Goal: Information Seeking & Learning: Check status

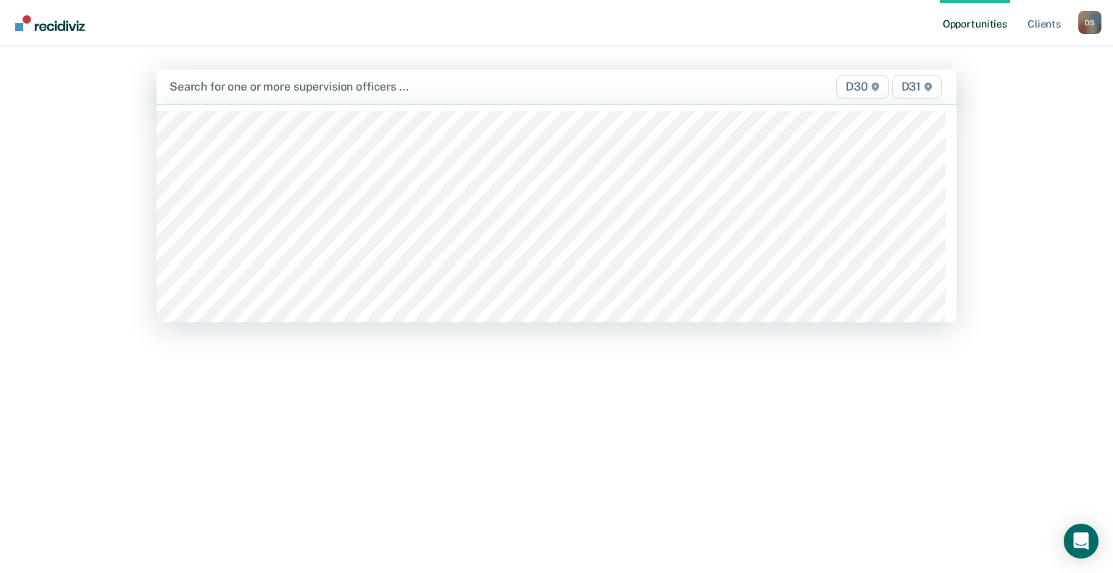
click at [264, 83] on div at bounding box center [440, 86] width 540 height 17
click at [66, 25] on img "Main navigation" at bounding box center [51, 23] width 70 height 16
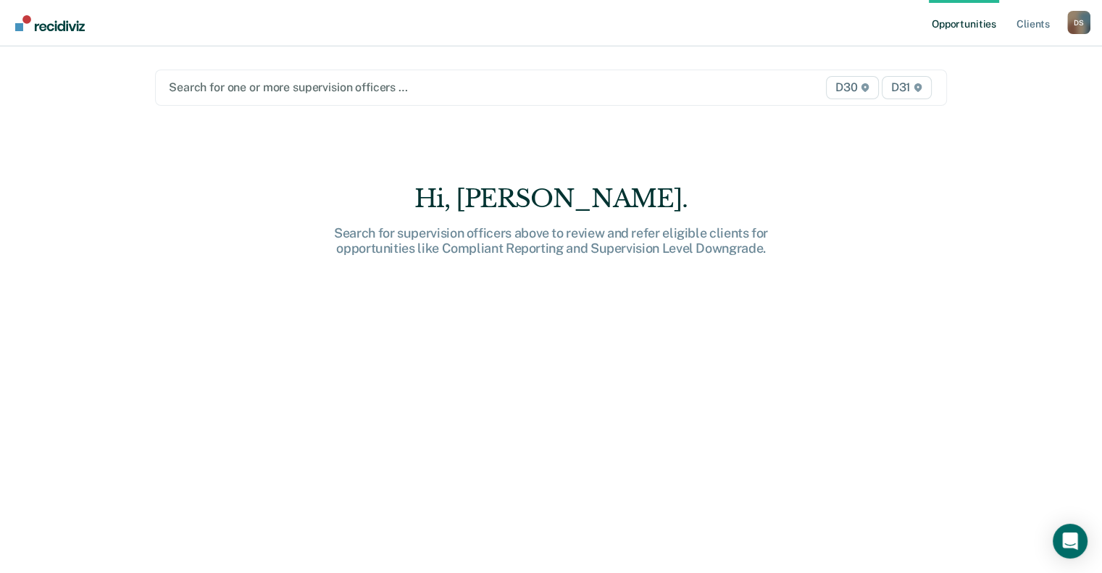
click at [238, 94] on div at bounding box center [436, 87] width 534 height 17
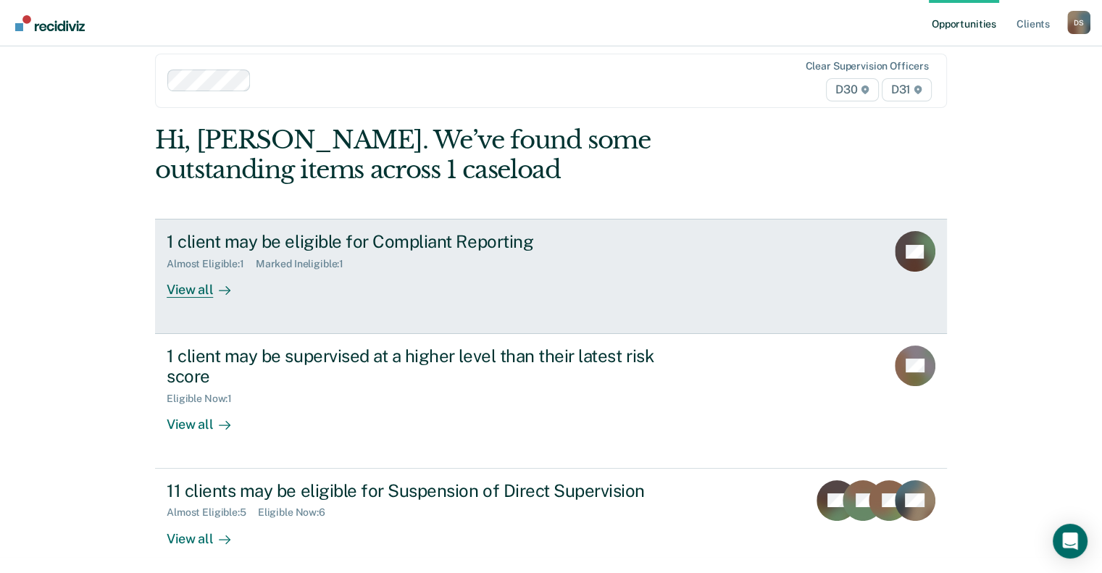
scroll to position [24, 0]
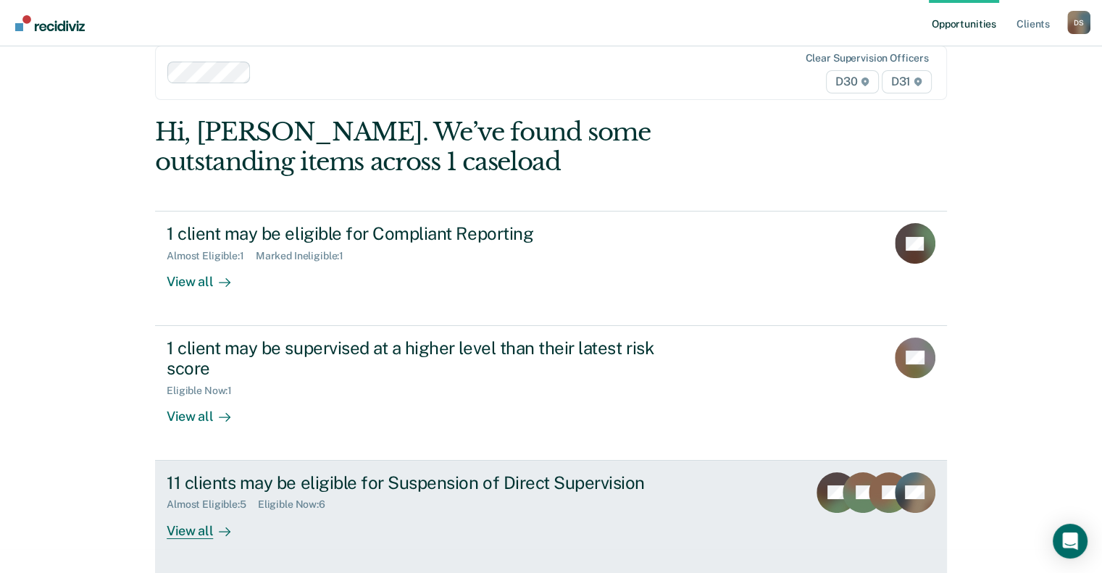
click at [533, 507] on div "Almost Eligible : 5 Eligible Now : 6" at bounding box center [421, 502] width 509 height 18
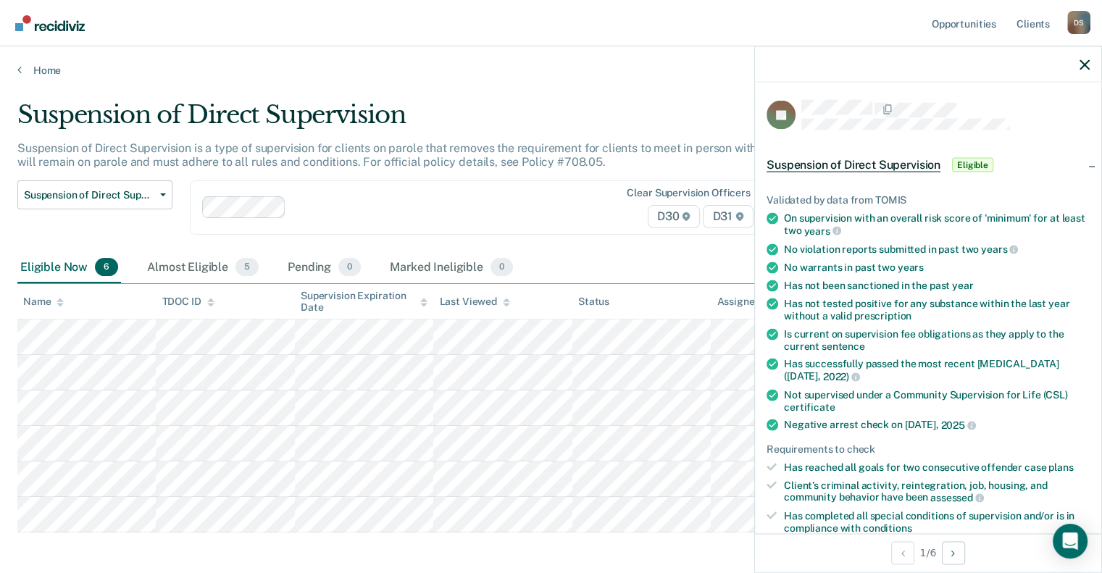
click at [438, 104] on div "Suspension of Direct Supervision" at bounding box center [430, 120] width 827 height 41
click at [33, 64] on link "Home" at bounding box center [550, 70] width 1067 height 13
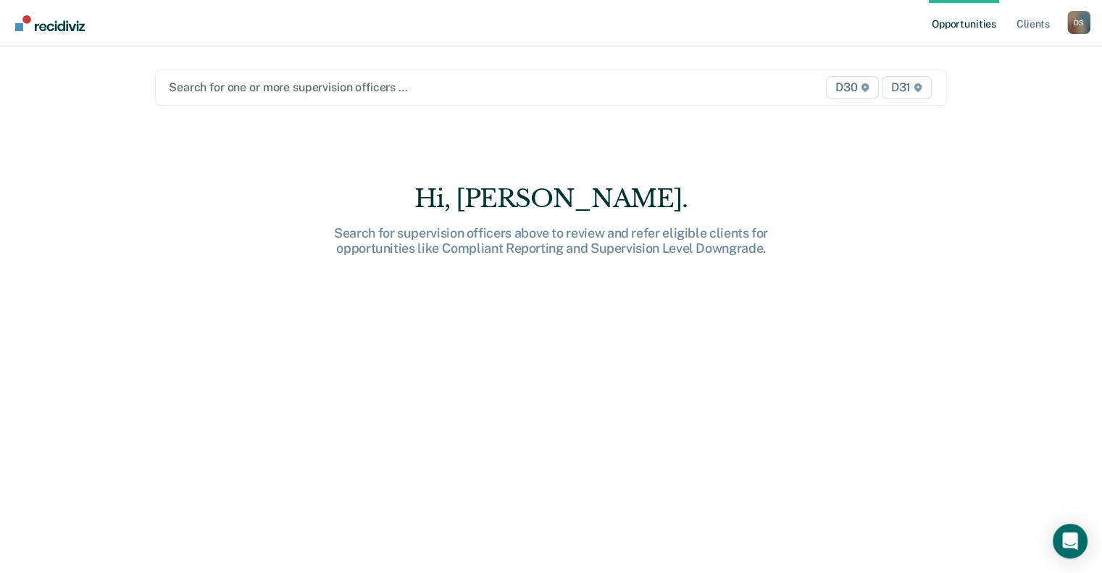
click at [229, 98] on div "Search for one or more supervision officers … D30 D31" at bounding box center [551, 88] width 792 height 36
click at [243, 96] on div "Search for one or more supervision officers …" at bounding box center [435, 88] width 537 height 20
click at [61, 72] on div "Opportunities Client s [PERSON_NAME] D S Profile How it works Log Out Search fo…" at bounding box center [551, 286] width 1102 height 573
click at [45, 25] on img "Main navigation" at bounding box center [51, 23] width 70 height 16
click at [233, 85] on div at bounding box center [436, 87] width 534 height 17
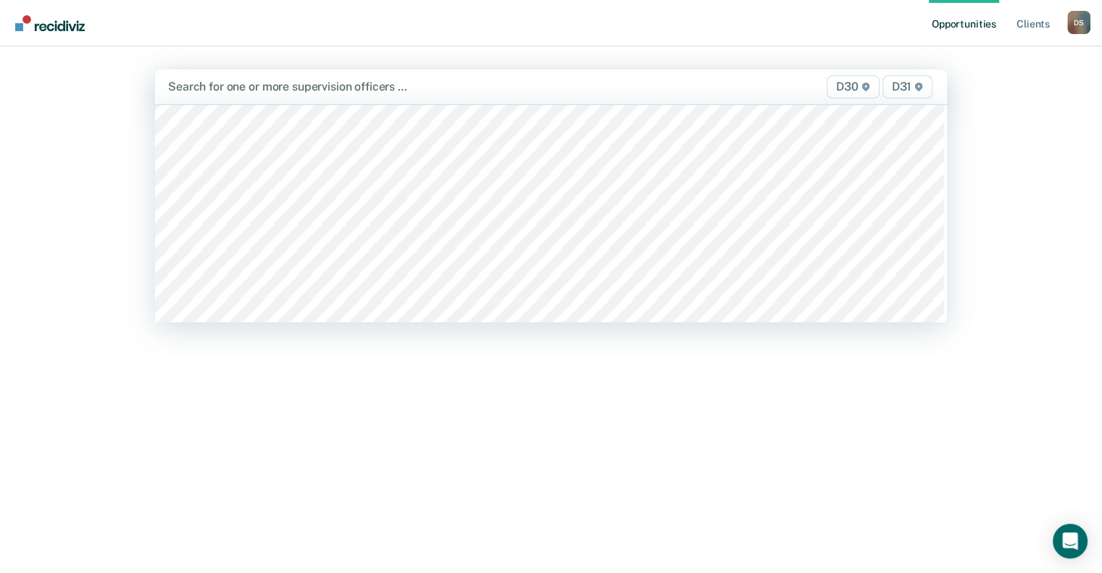
scroll to position [217, 0]
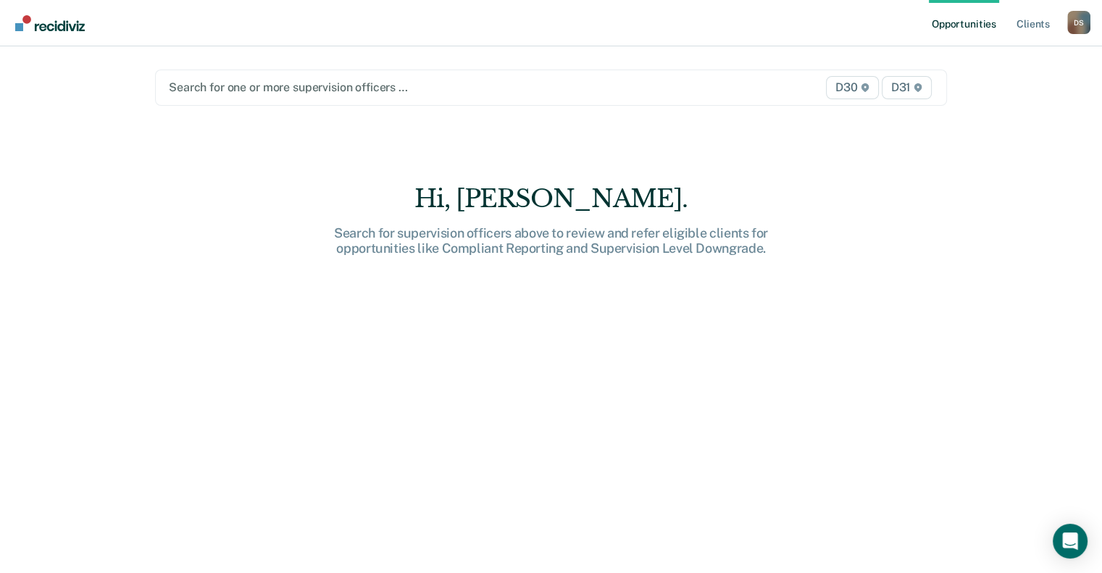
click at [258, 101] on div "Search for one or more supervision officers … D30 D31" at bounding box center [551, 88] width 792 height 36
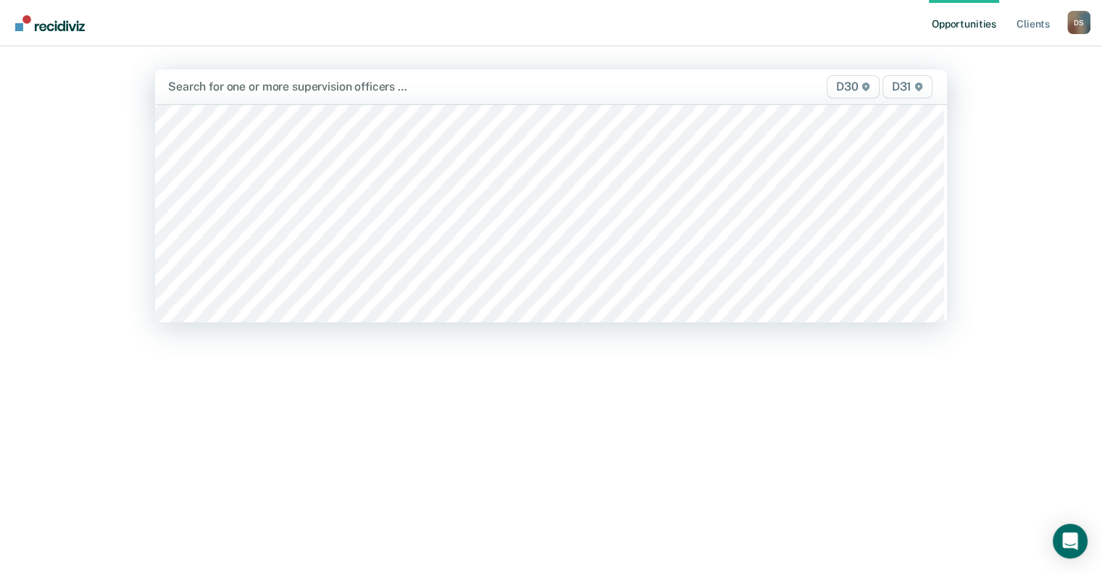
scroll to position [1014, 0]
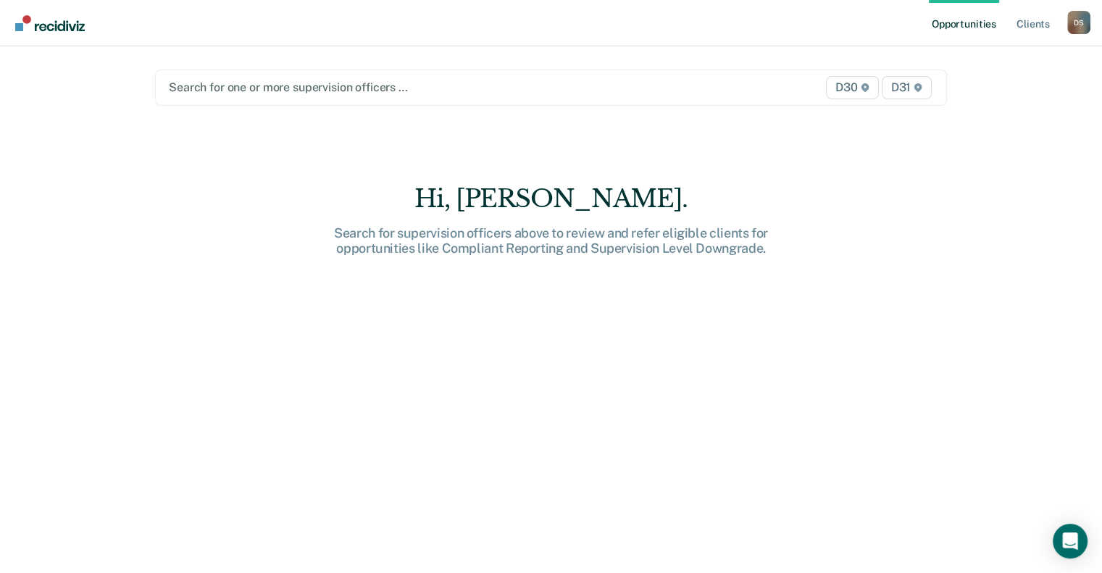
click at [251, 90] on div at bounding box center [436, 87] width 534 height 17
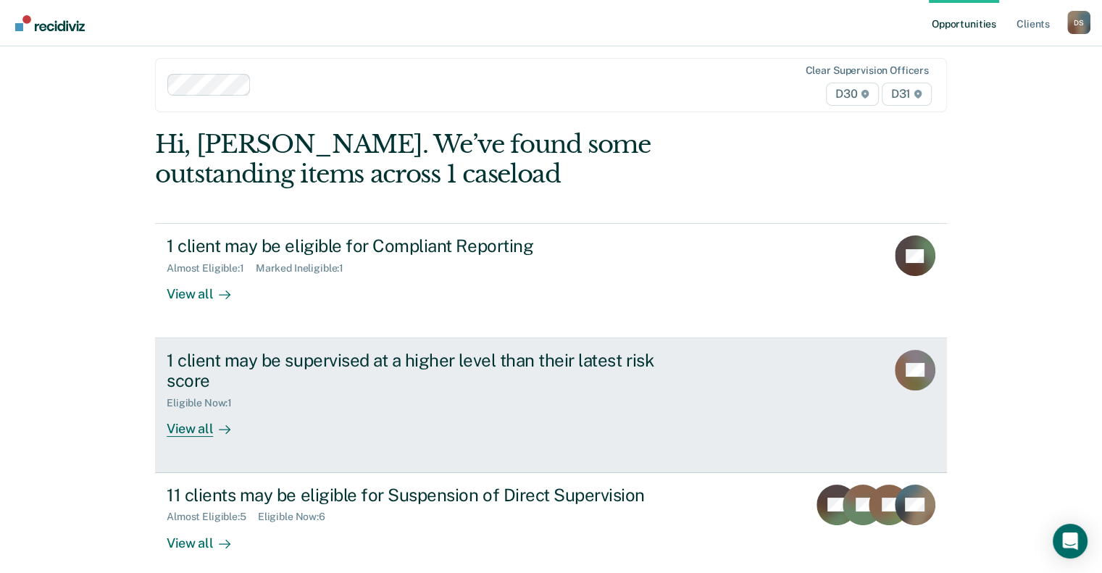
scroll to position [82, 0]
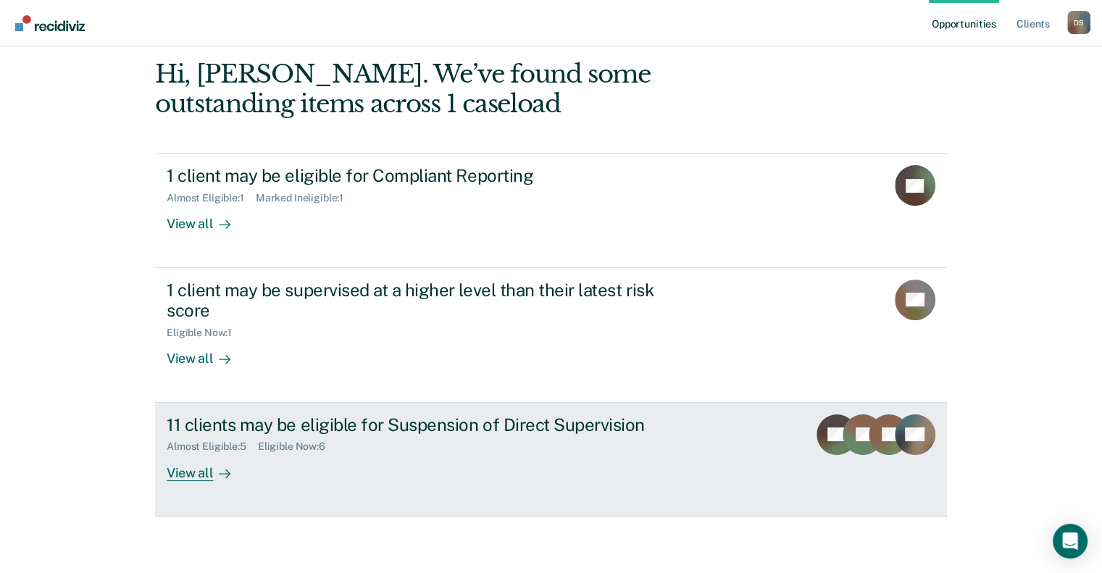
click at [205, 471] on div "View all" at bounding box center [207, 467] width 81 height 28
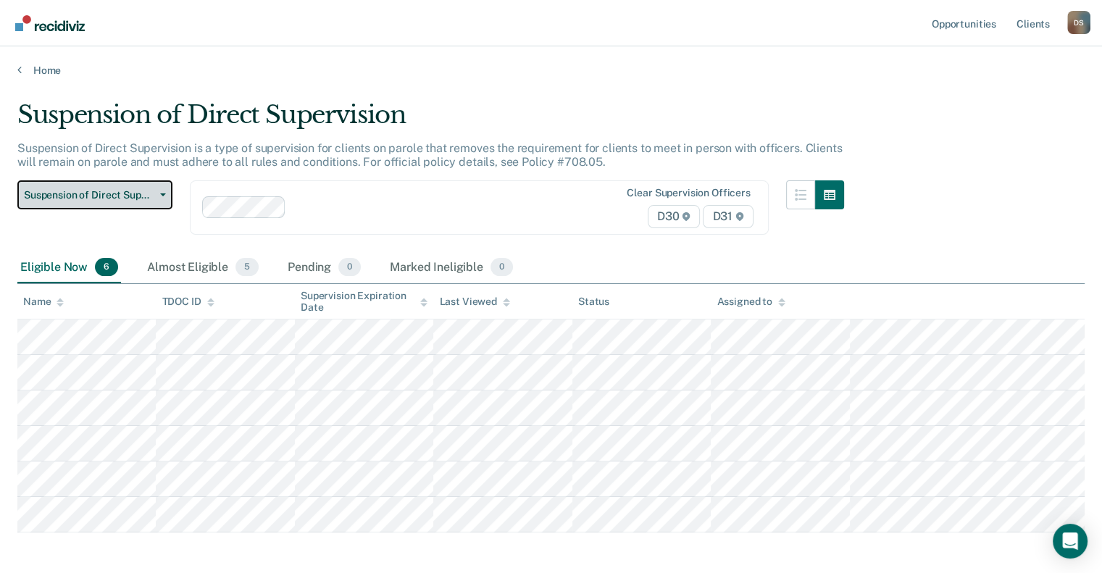
click at [161, 187] on button "Suspension of Direct Supervision" at bounding box center [94, 194] width 155 height 29
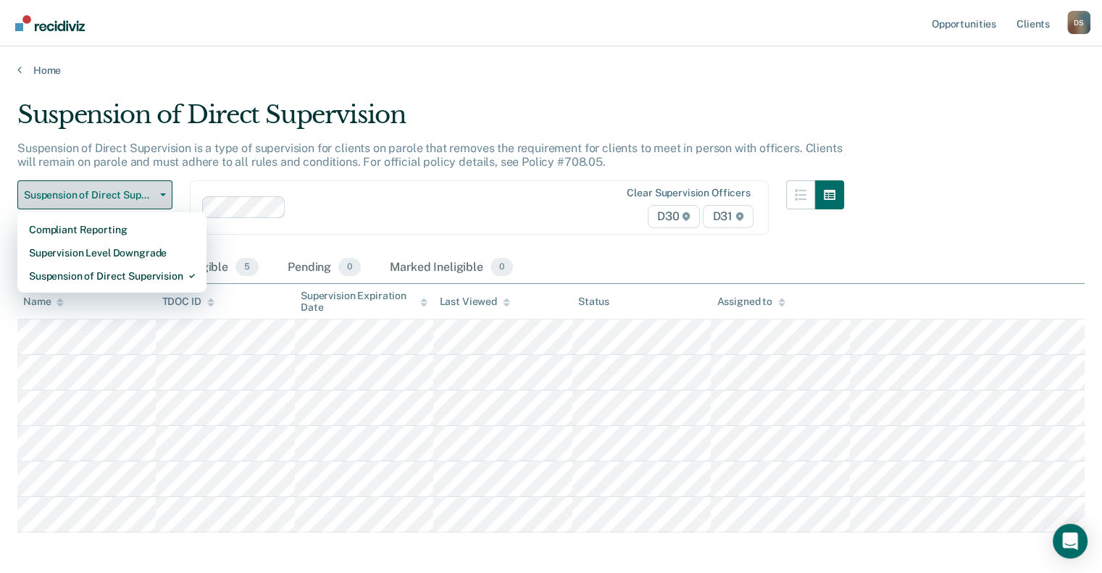
click at [161, 187] on button "Suspension of Direct Supervision" at bounding box center [94, 194] width 155 height 29
